Goal: Task Accomplishment & Management: Use online tool/utility

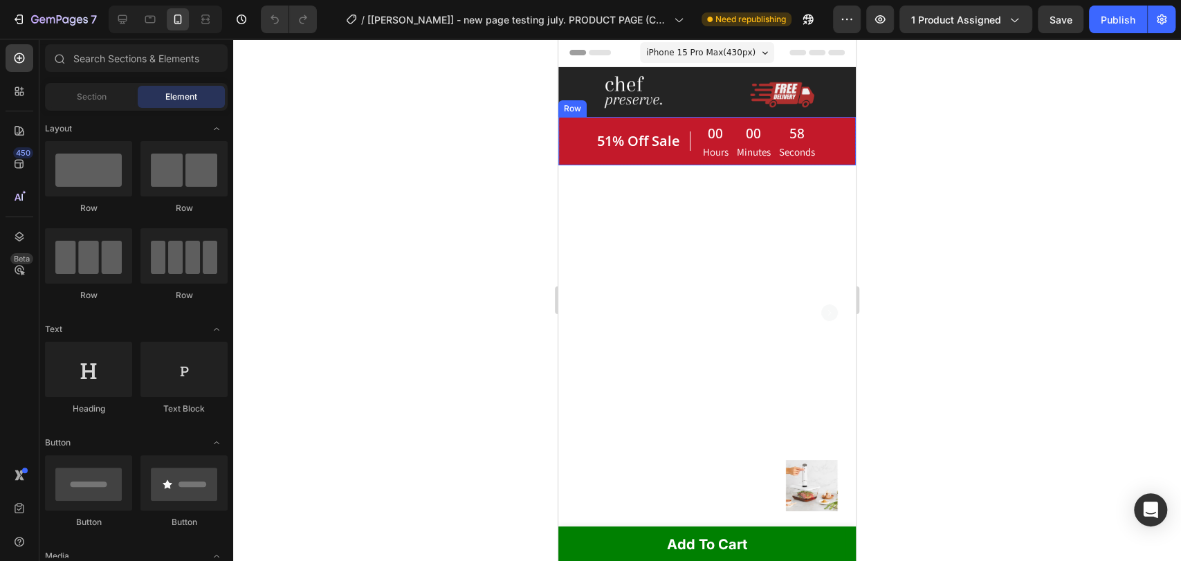
radio input "false"
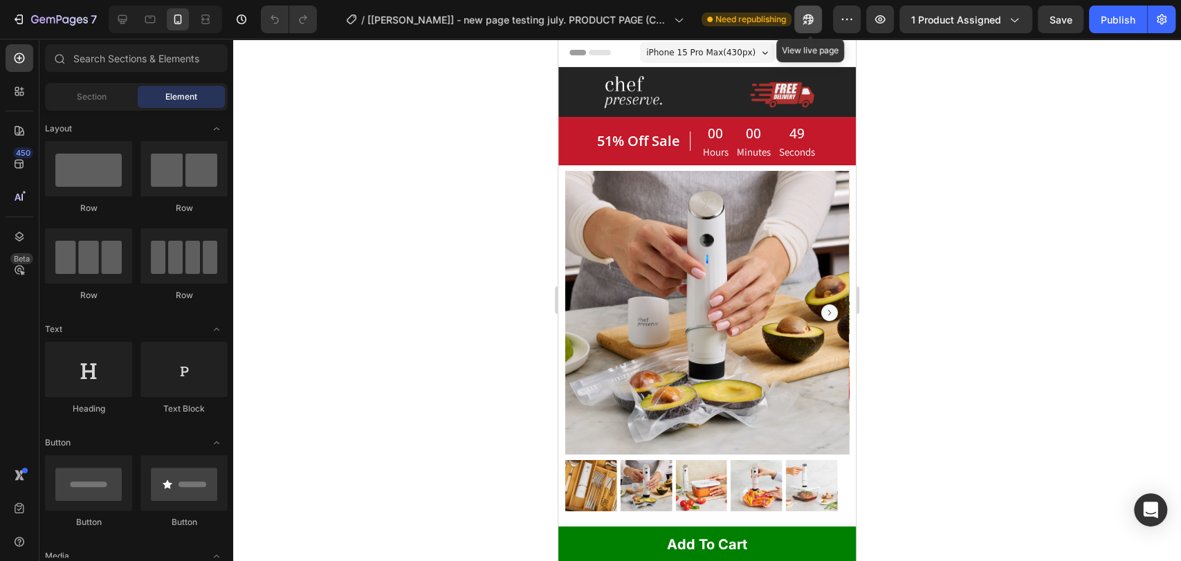
click at [804, 25] on icon "button" at bounding box center [808, 19] width 14 height 14
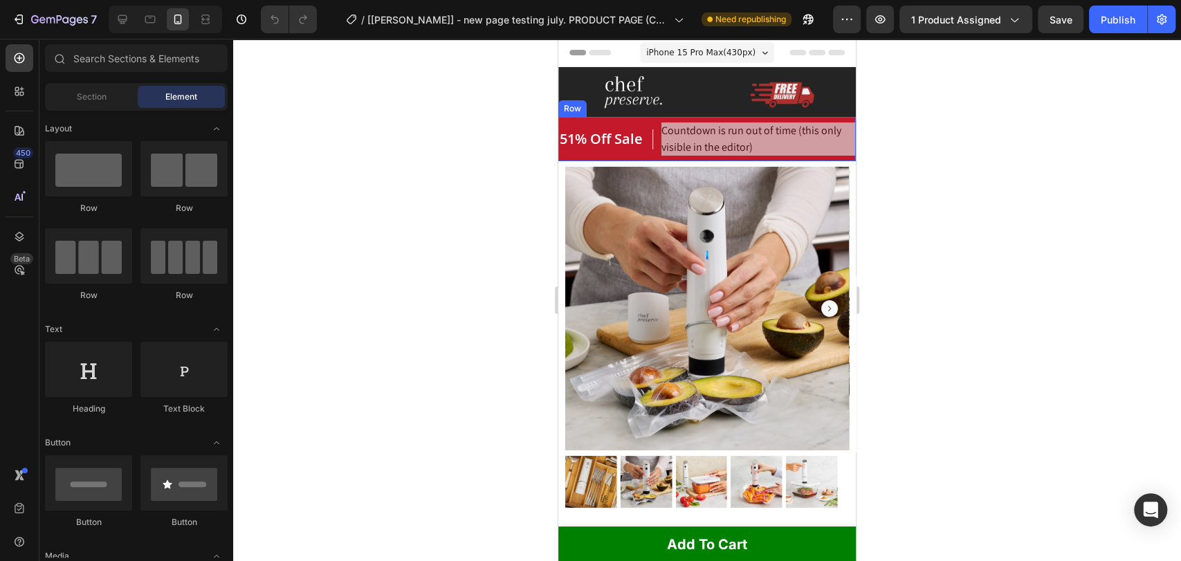
click at [647, 123] on div "51% Off Sale Heading" at bounding box center [605, 138] width 95 height 33
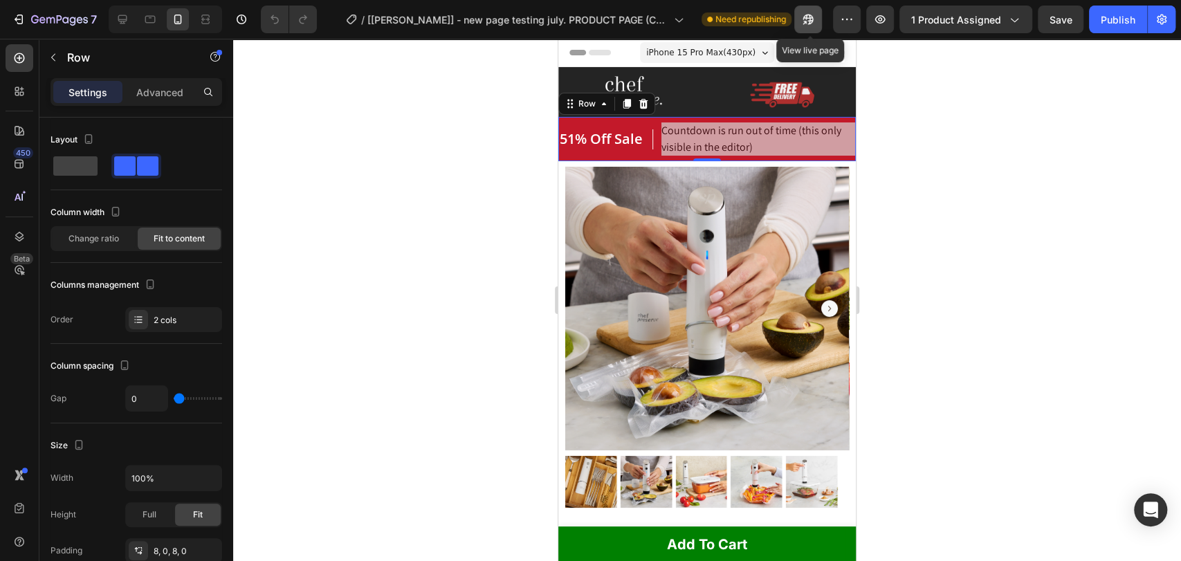
click at [813, 19] on icon "button" at bounding box center [808, 19] width 14 height 14
click at [880, 18] on icon "button" at bounding box center [880, 19] width 14 height 14
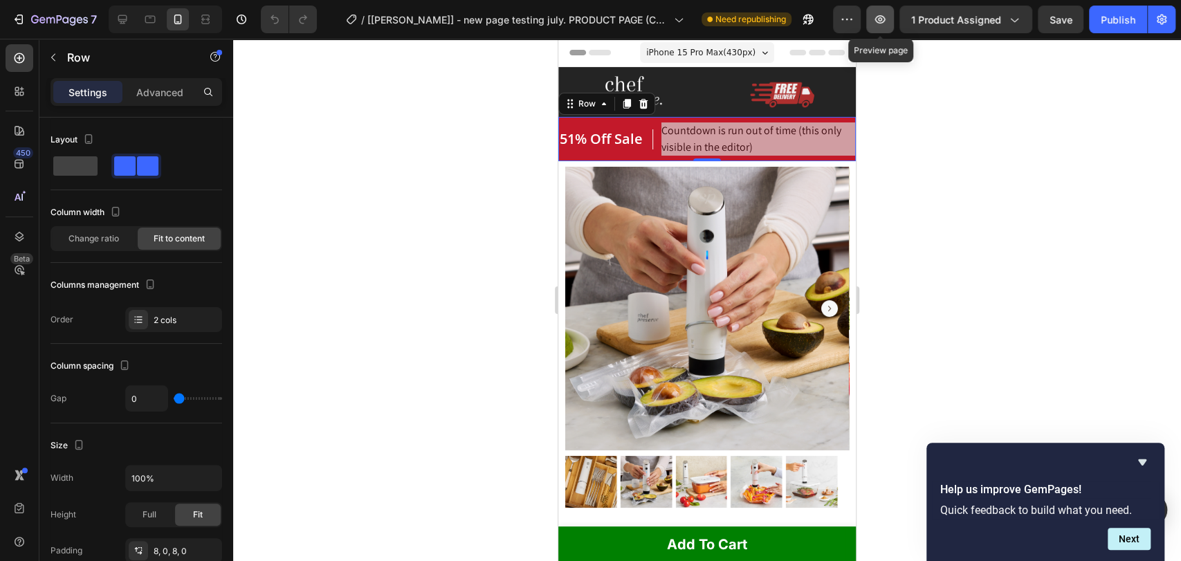
click at [880, 19] on icon "button" at bounding box center [880, 19] width 4 height 4
